Goal: Find specific page/section: Find specific page/section

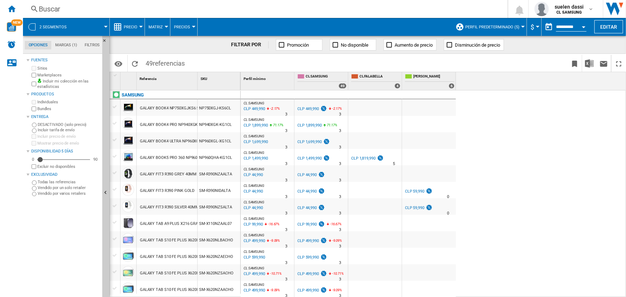
scroll to position [98, 0]
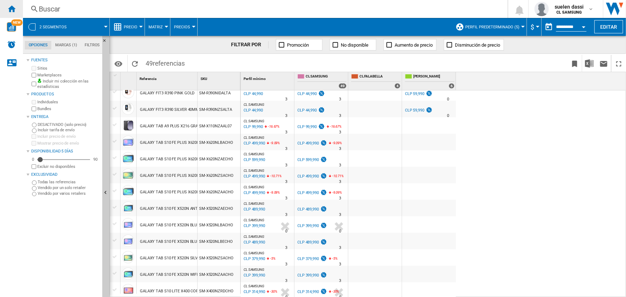
click at [14, 8] on ng-md-icon "Inicio" at bounding box center [11, 8] width 9 height 9
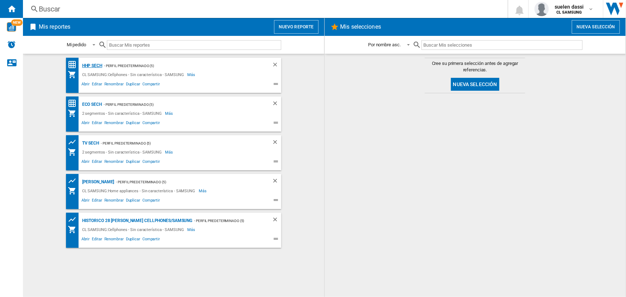
click at [90, 65] on div "HHP SECH" at bounding box center [91, 65] width 22 height 9
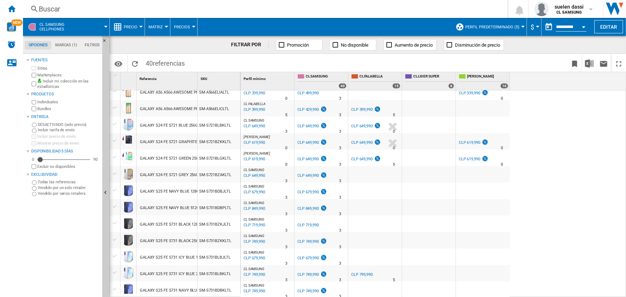
scroll to position [428, 0]
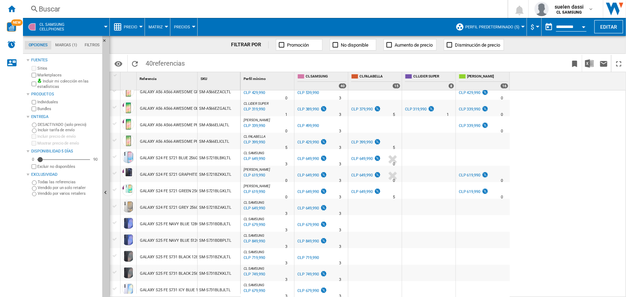
click at [294, 143] on div "CL SAMSUNG 0.0 % CLP 429,990 % N/A 3 CL SAMSUNG" at bounding box center [320, 141] width 53 height 16
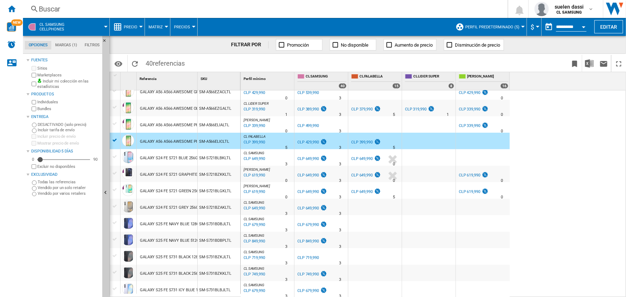
scroll to position [461, 0]
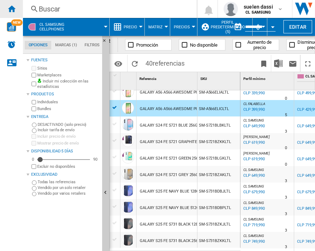
click at [12, 4] on div "Inicio" at bounding box center [11, 9] width 23 height 18
